Goal: Find specific page/section: Find specific page/section

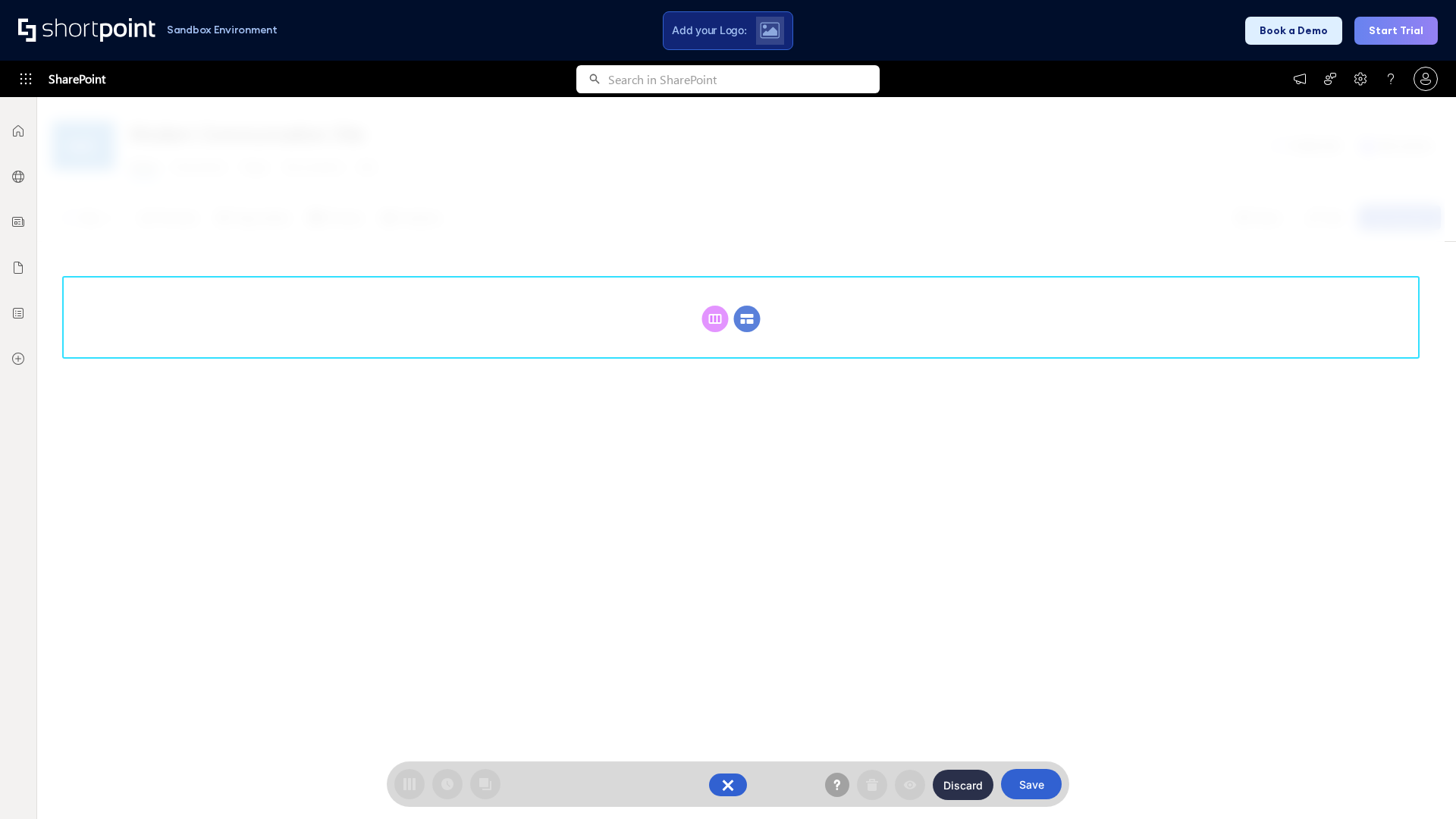
click at [747, 318] on circle at bounding box center [747, 318] width 26 height 26
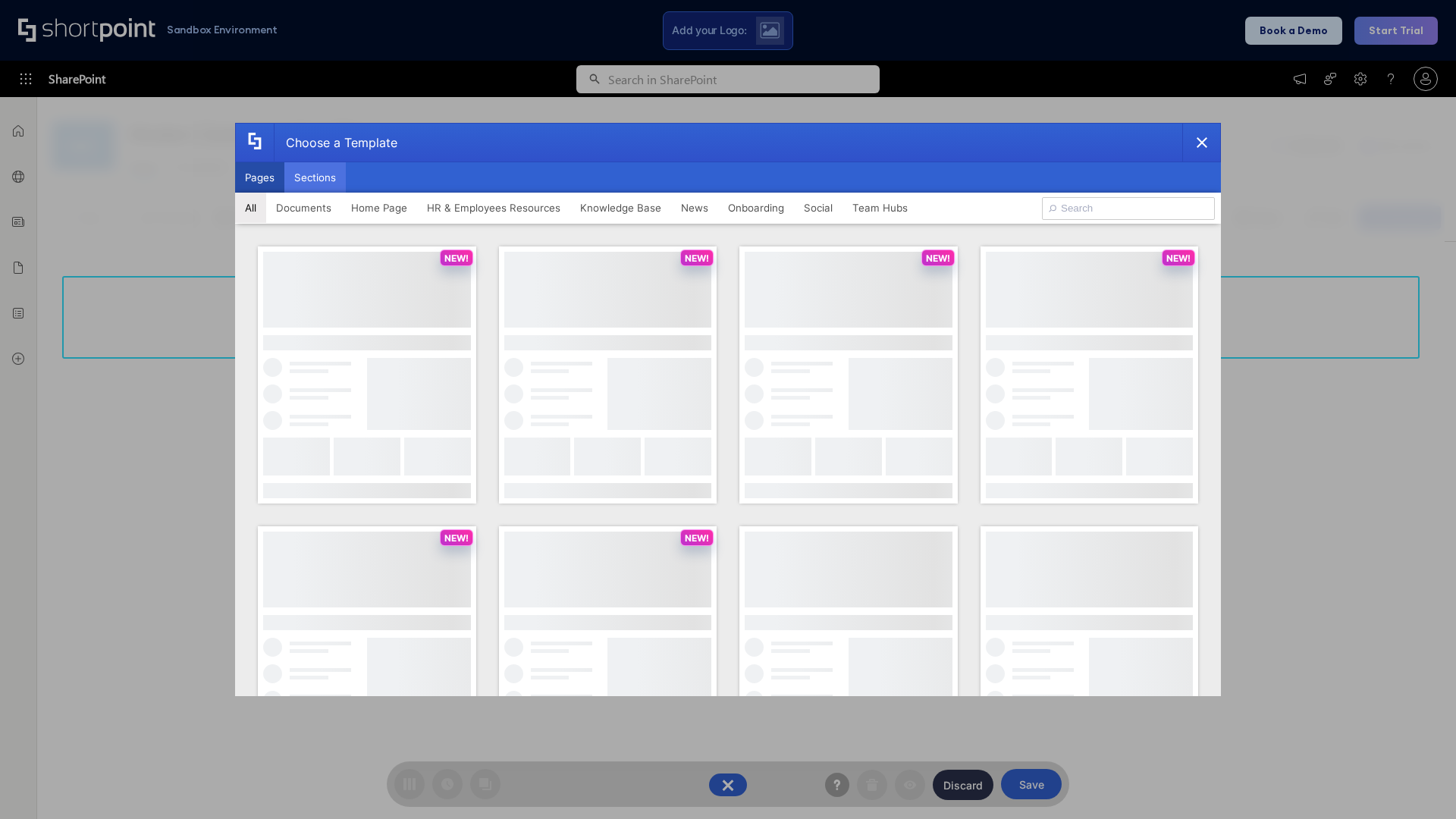
click at [314, 177] on button "Sections" at bounding box center [315, 177] width 62 height 30
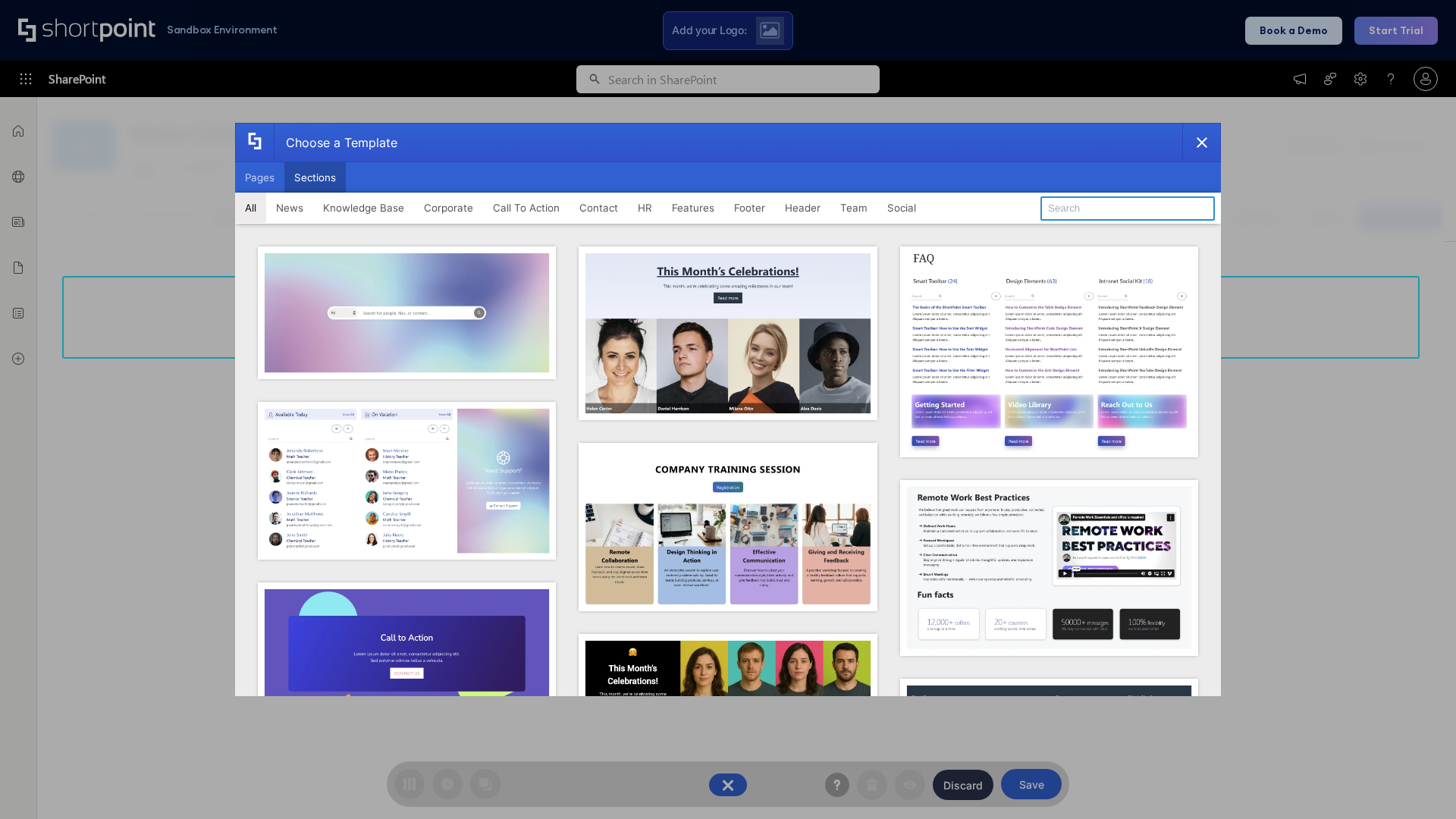
type input "FAQ 4"
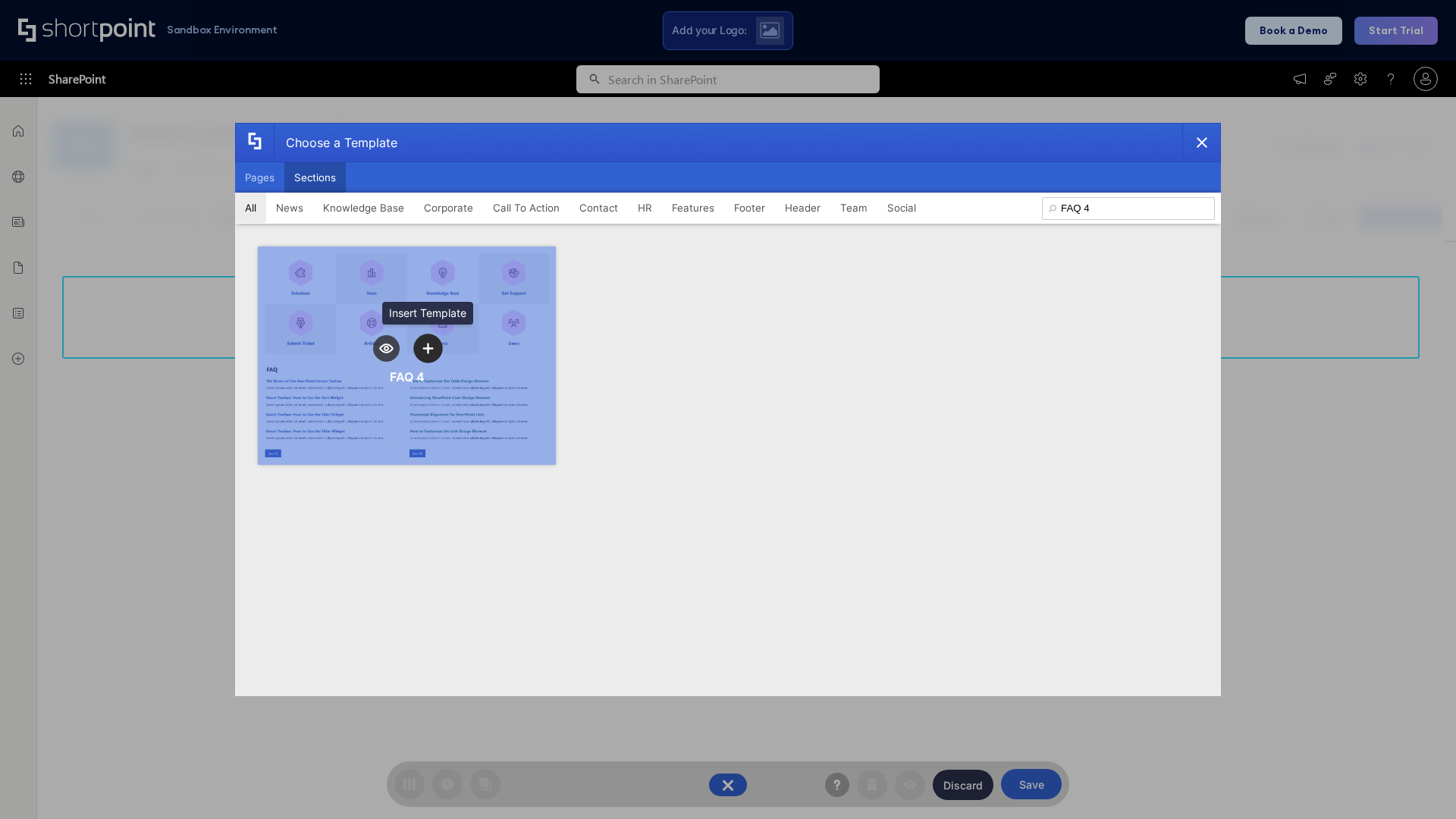
click at [427, 348] on icon "template selector" at bounding box center [428, 348] width 11 height 11
